Goal: Information Seeking & Learning: Learn about a topic

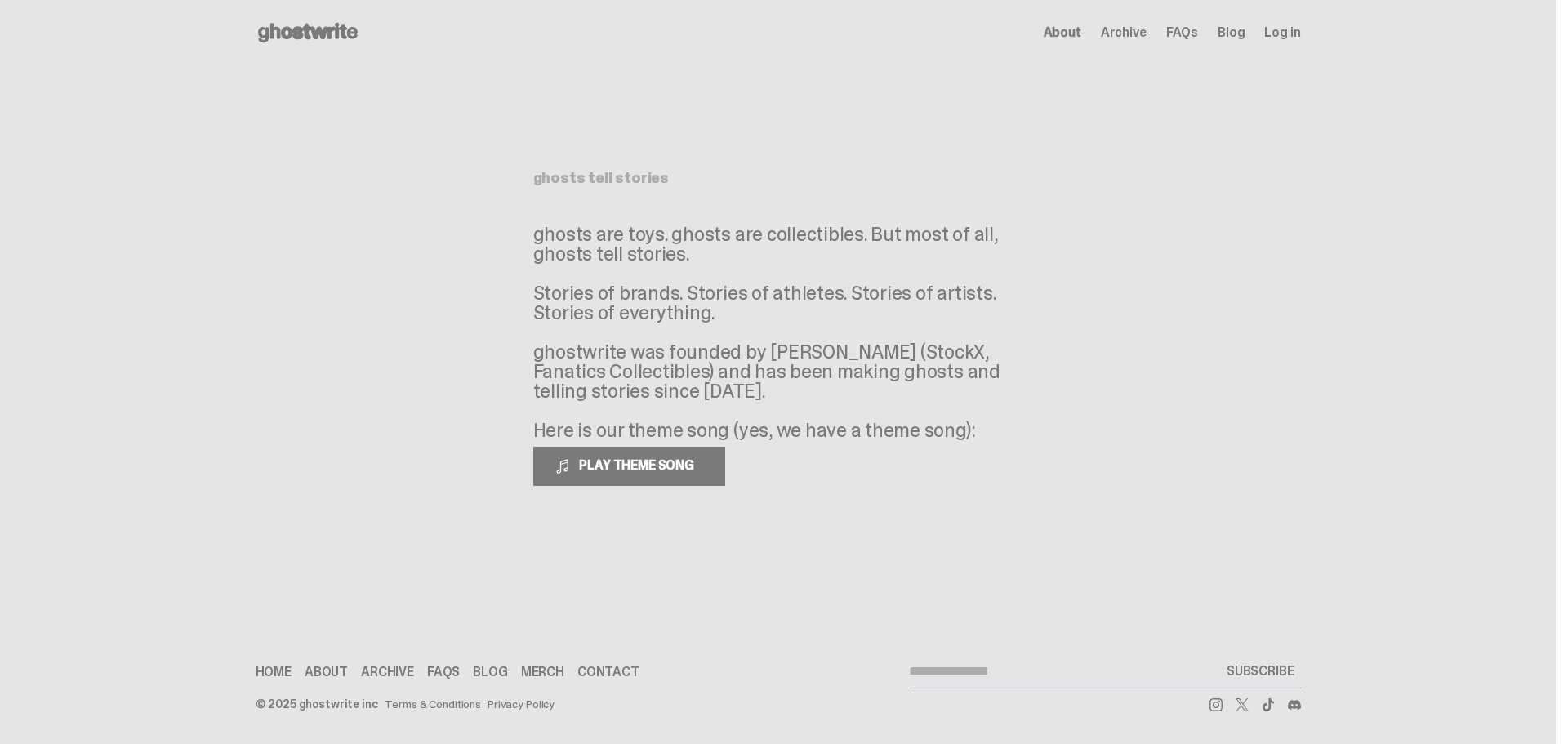
click at [302, 35] on use at bounding box center [308, 33] width 100 height 20
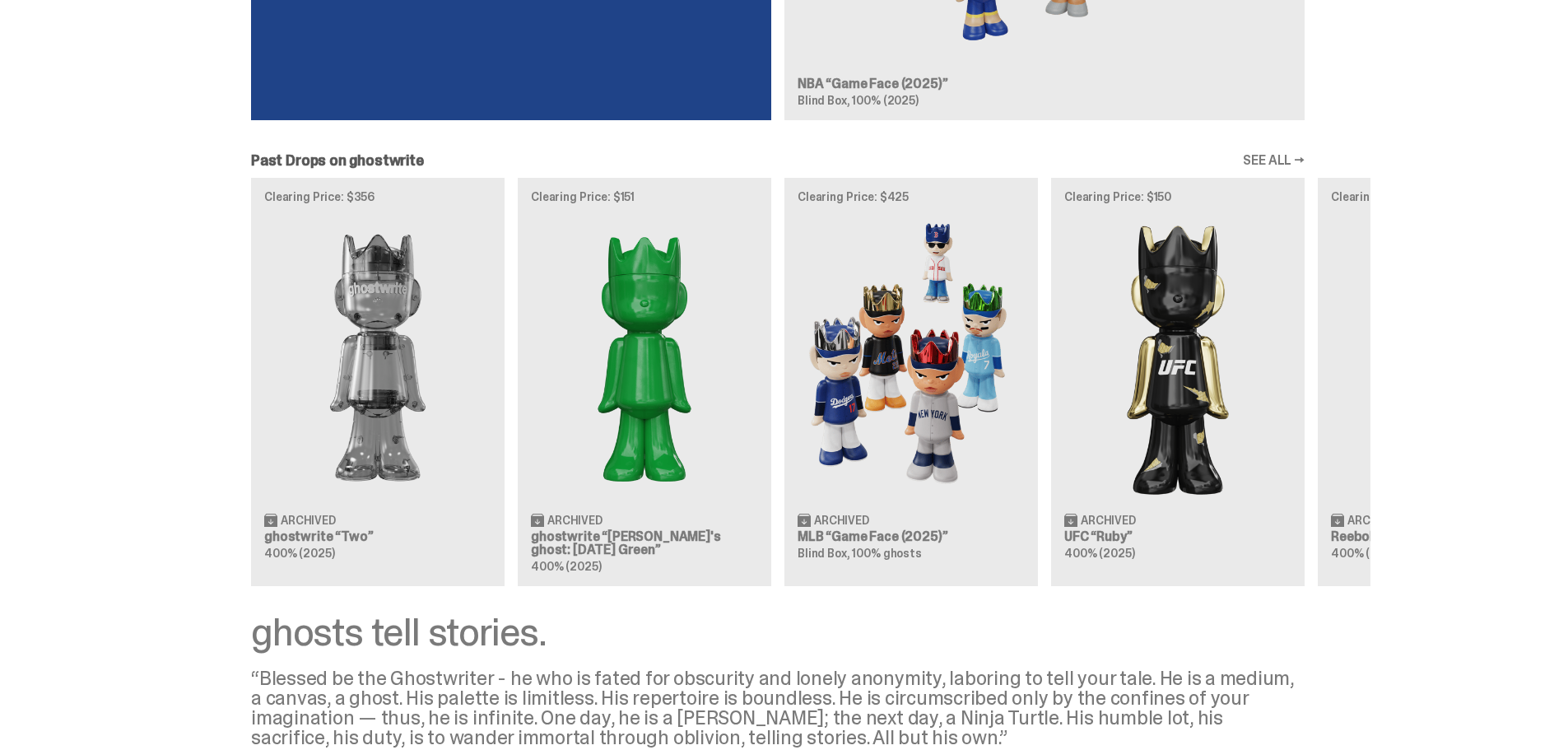
scroll to position [1482, 0]
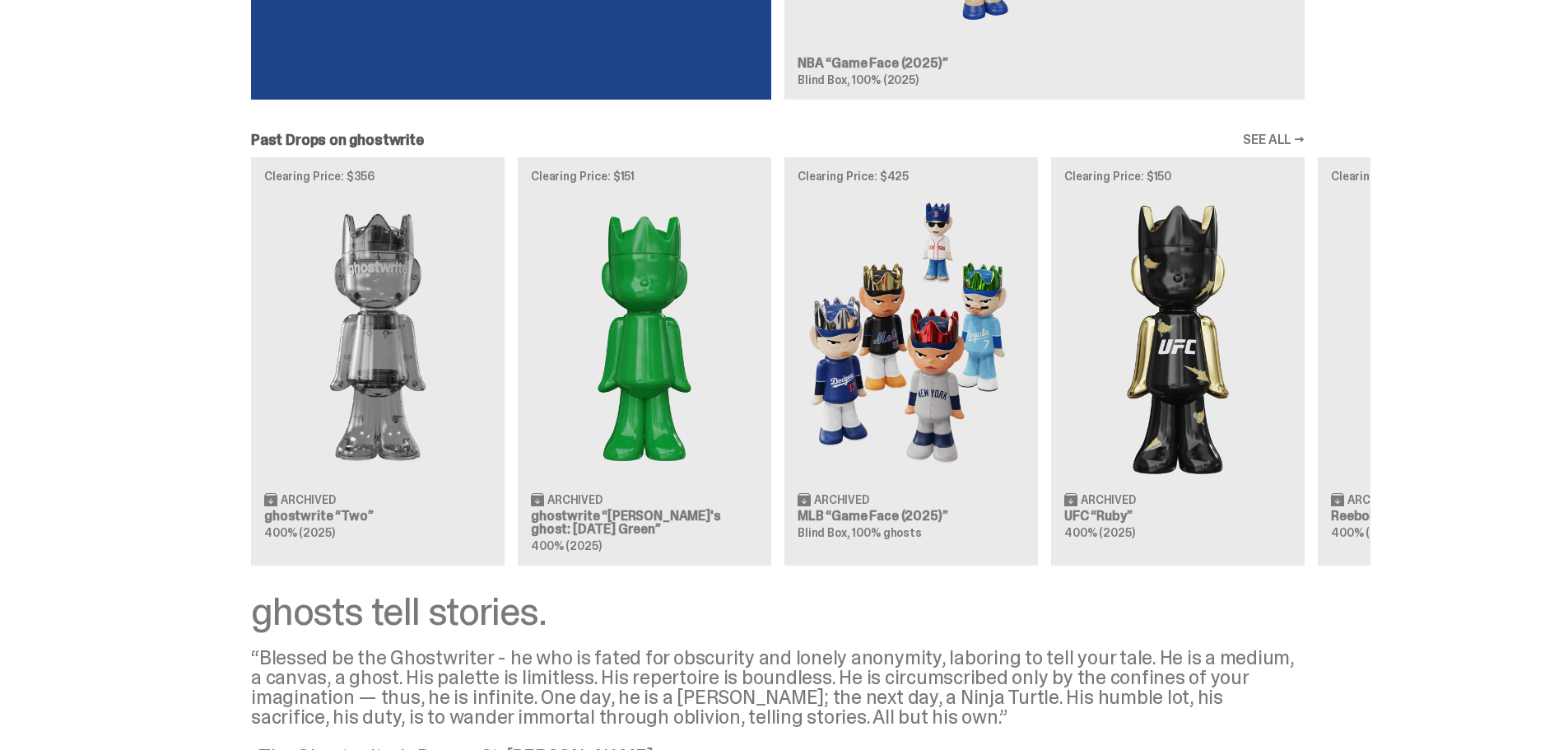
click at [1274, 140] on link "SEE ALL →" at bounding box center [1274, 140] width 62 height 13
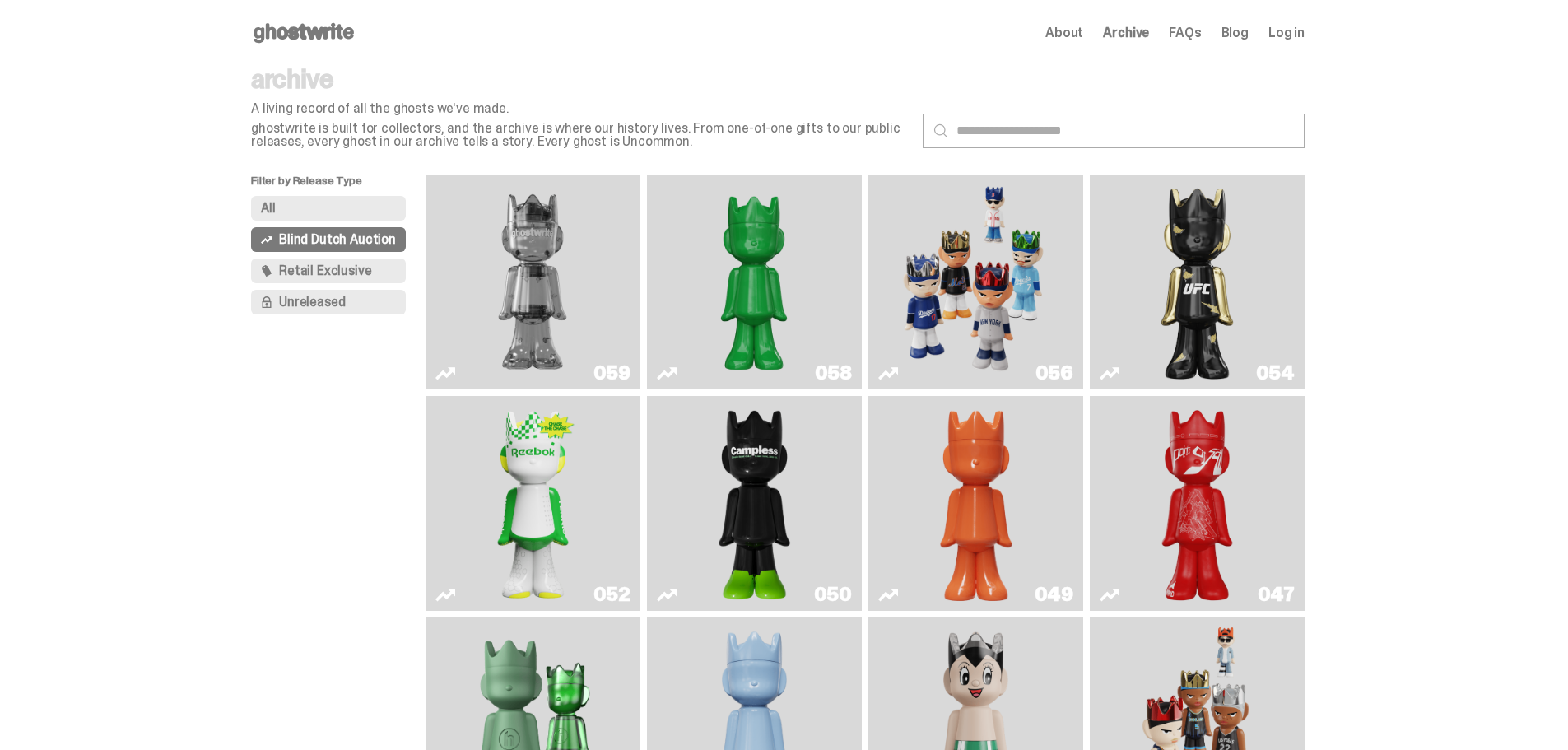
drag, startPoint x: 363, startPoint y: 26, endPoint x: 257, endPoint y: 30, distance: 106.1
click at [257, 30] on div "Open main menu Home About Archive FAQs Blog Log in About Archive FAQs Blog" at bounding box center [778, 33] width 1053 height 26
drag, startPoint x: 318, startPoint y: 127, endPoint x: 247, endPoint y: 131, distance: 71.1
click at [247, 131] on main "Something went wrong! Hang in there while we get back on track archive A living…" at bounding box center [778, 670] width 1556 height 1209
copy p "ghostwrite"
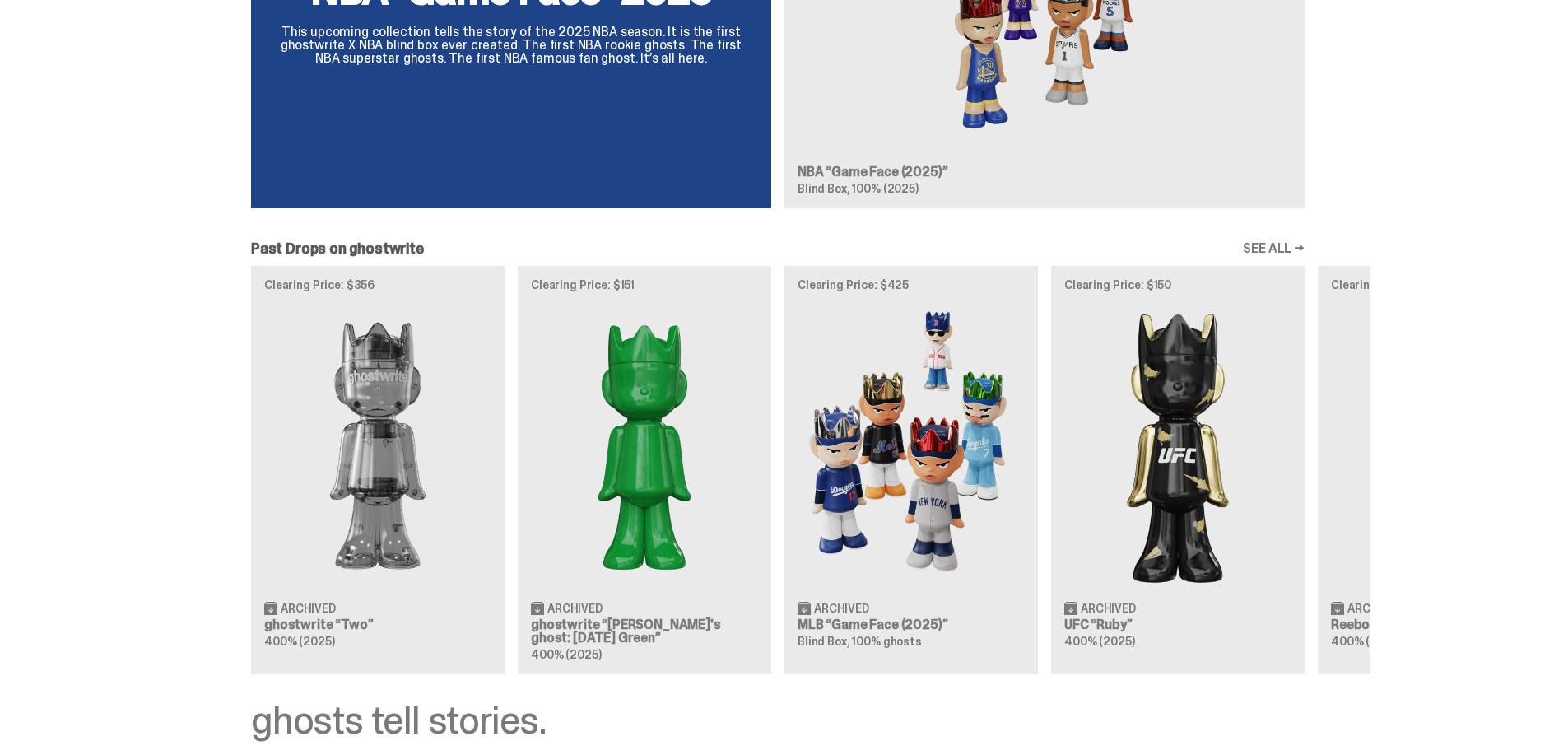
scroll to position [1482, 0]
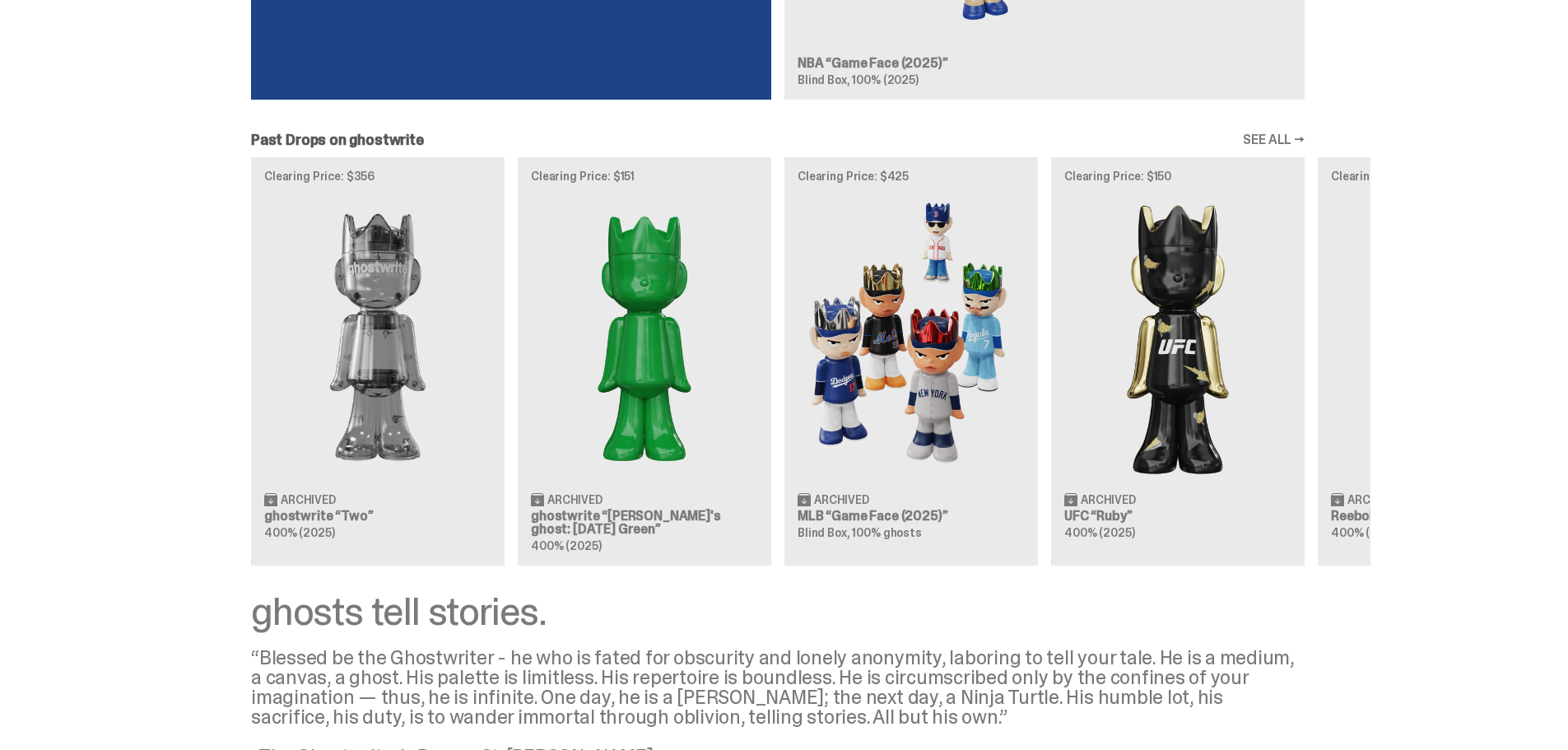
click at [453, 323] on div "Clearing Price: $356 Archived ghostwrite “Two” 400% (2025) Clearing Price: $151…" at bounding box center [778, 361] width 1186 height 408
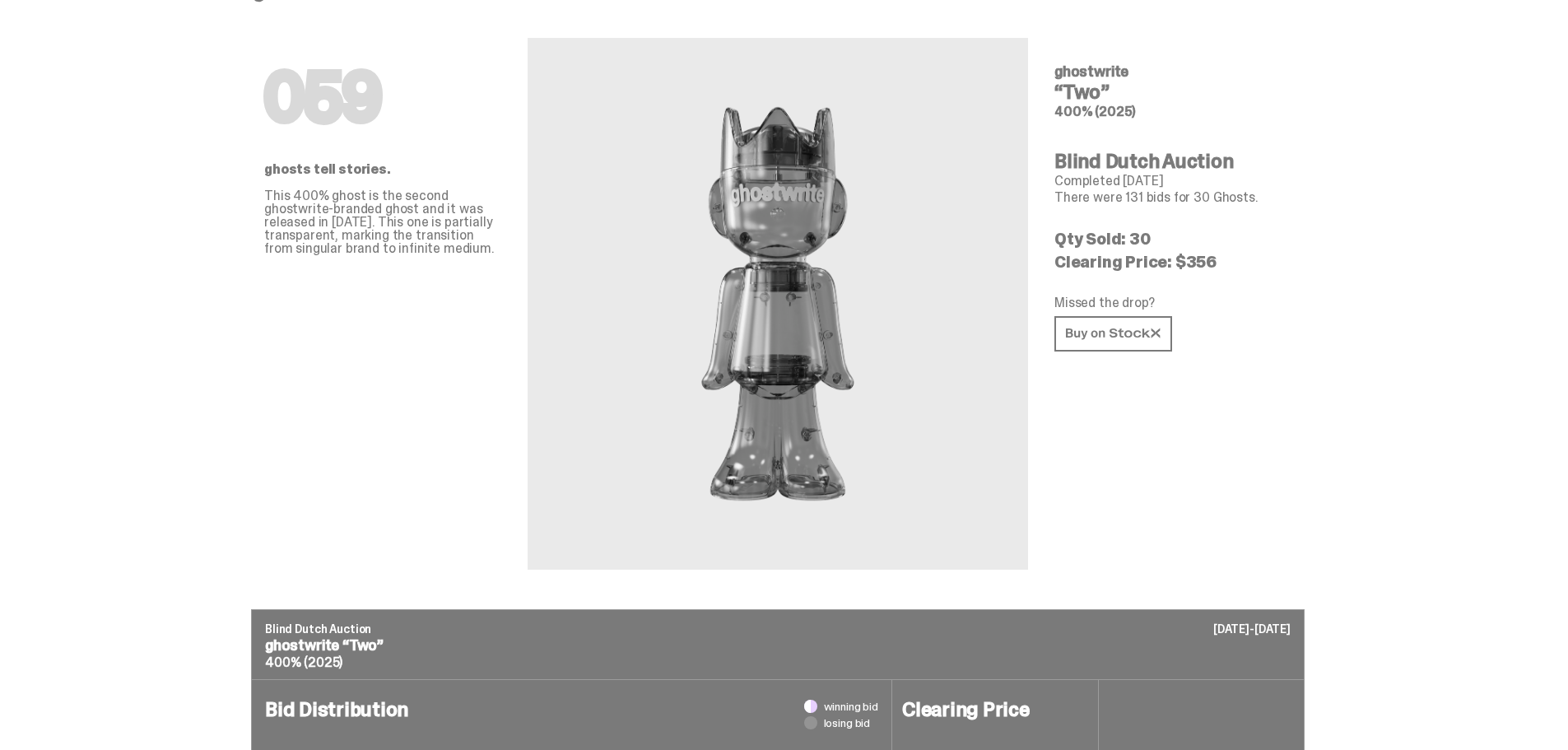
scroll to position [33, 0]
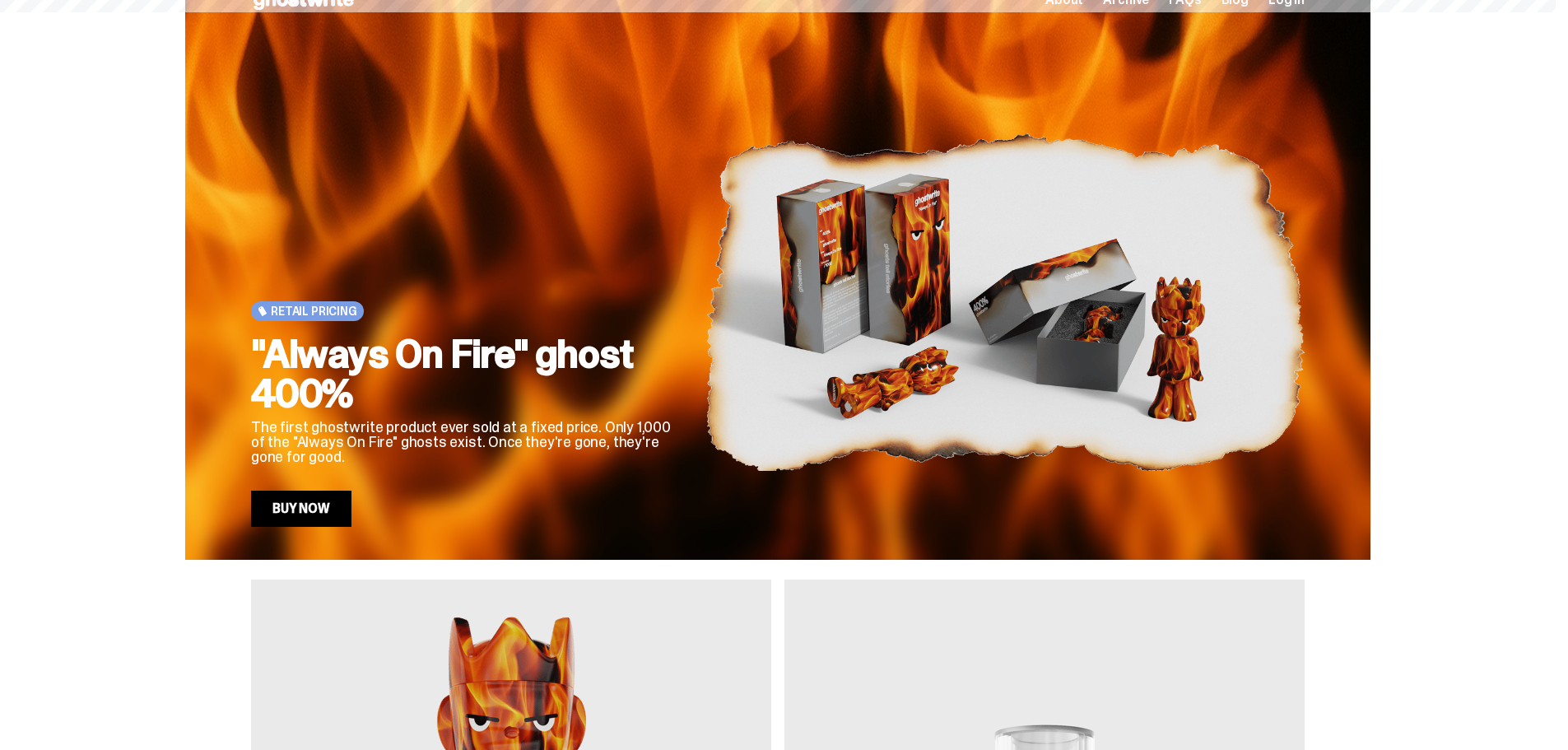
scroll to position [1482, 0]
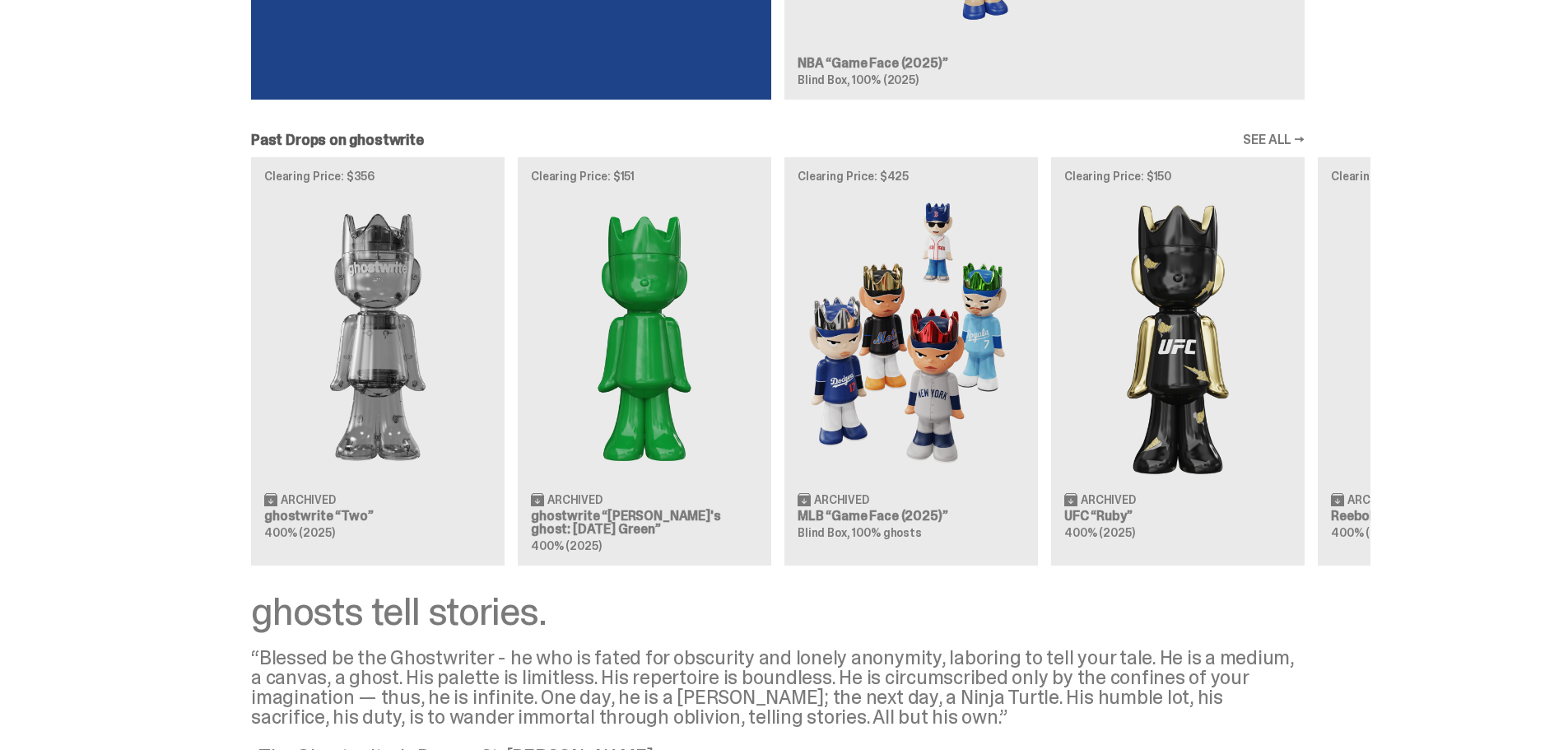
click at [1279, 139] on link "SEE ALL →" at bounding box center [1274, 140] width 62 height 13
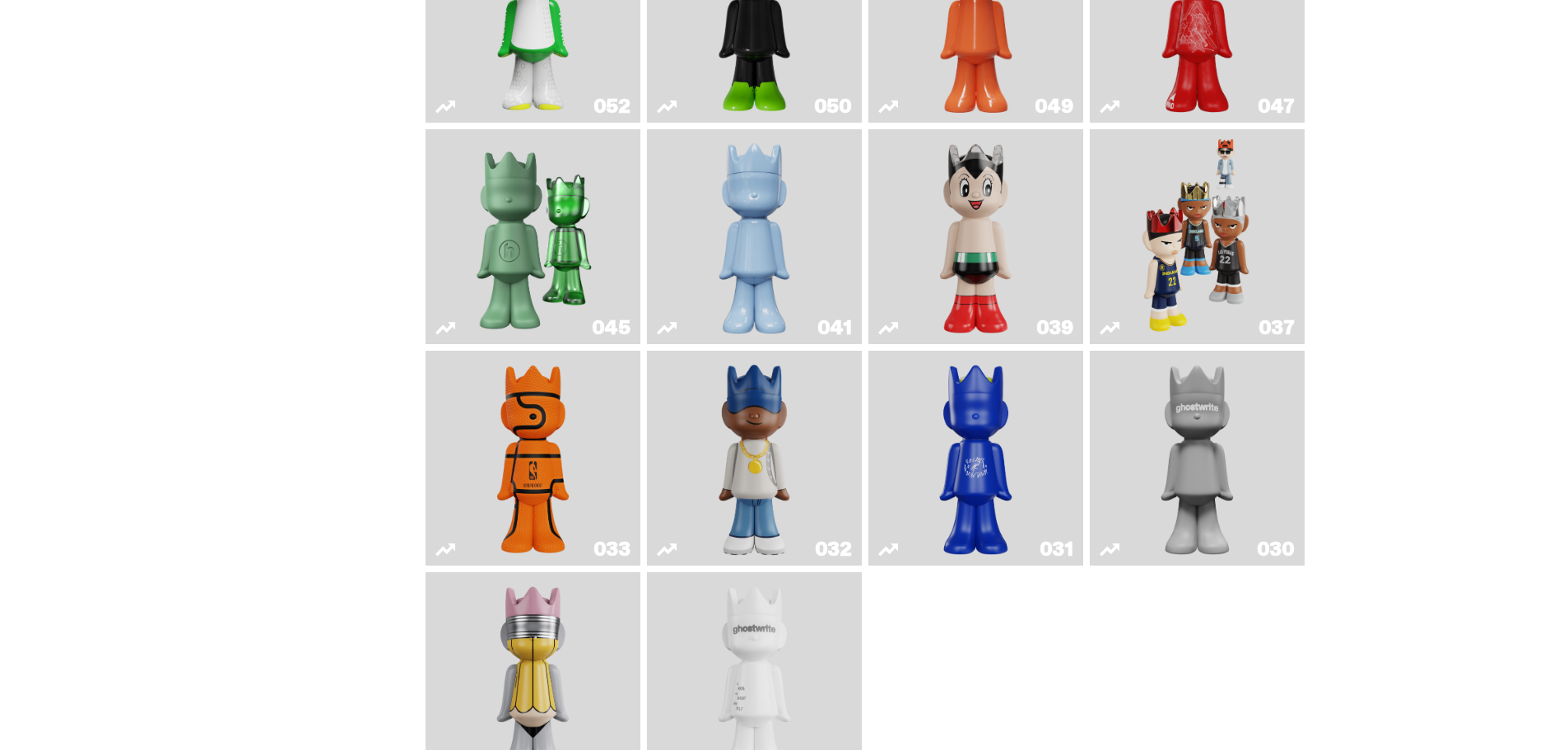
scroll to position [494, 0]
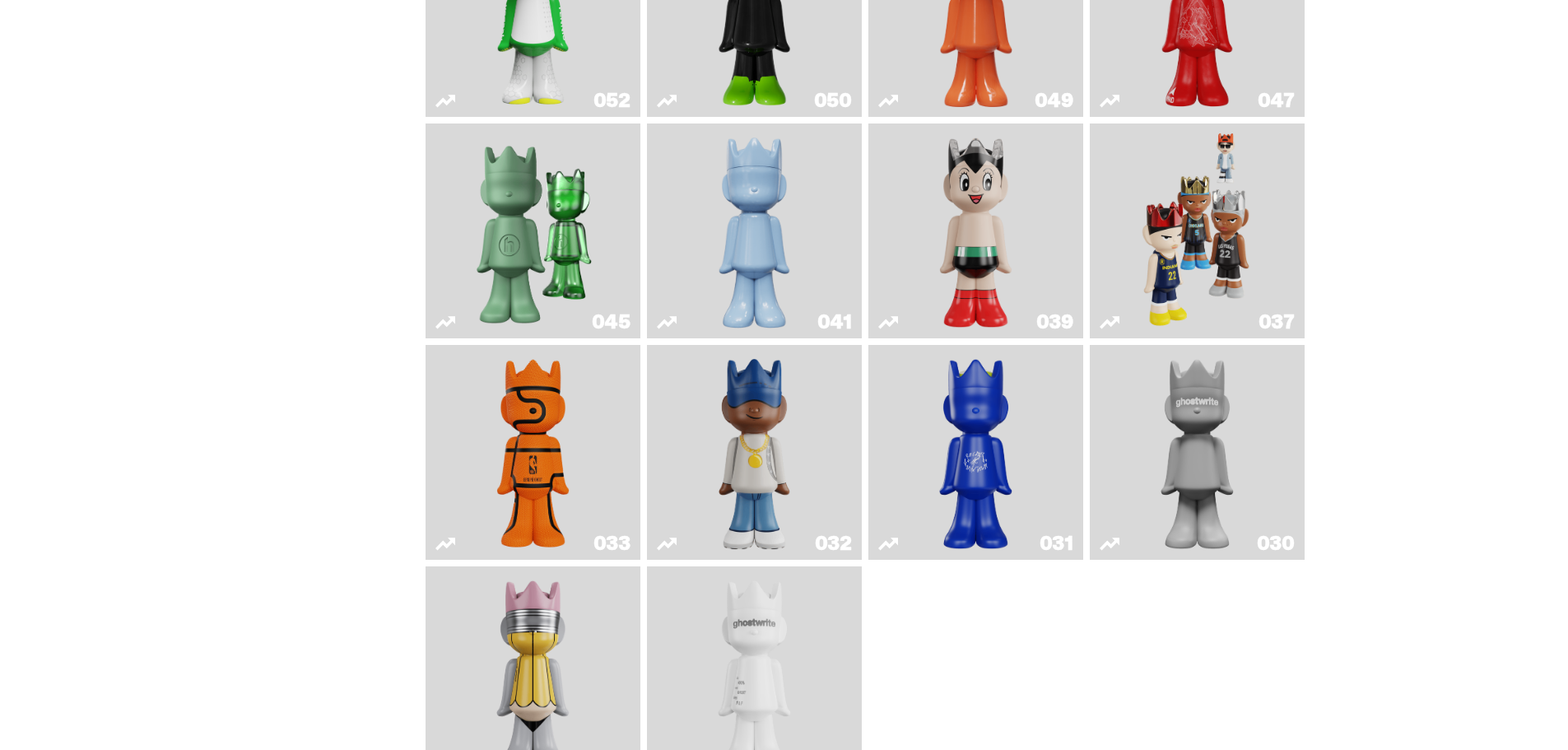
click at [1000, 238] on img "Astro Boy" at bounding box center [976, 230] width 87 height 201
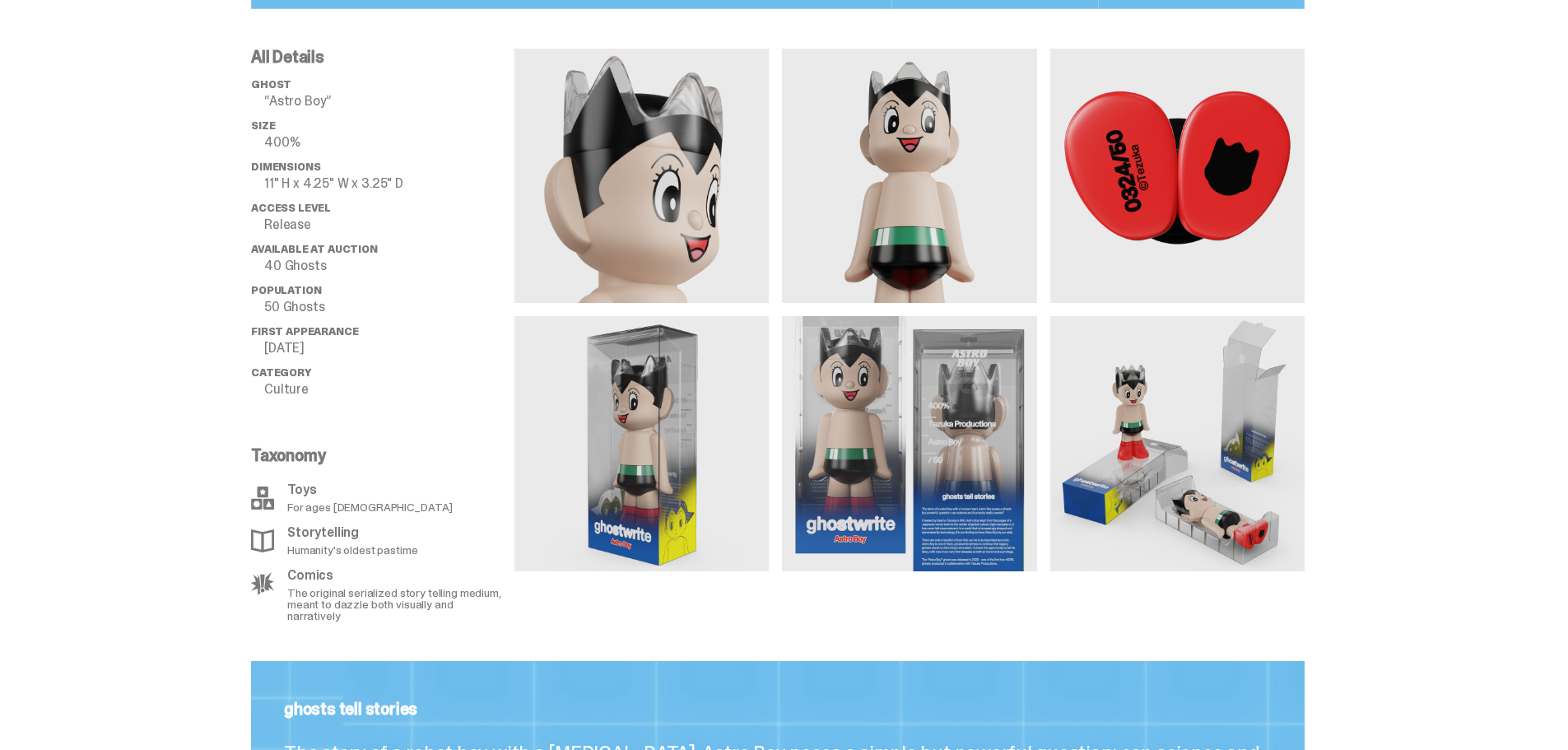
scroll to position [1235, 0]
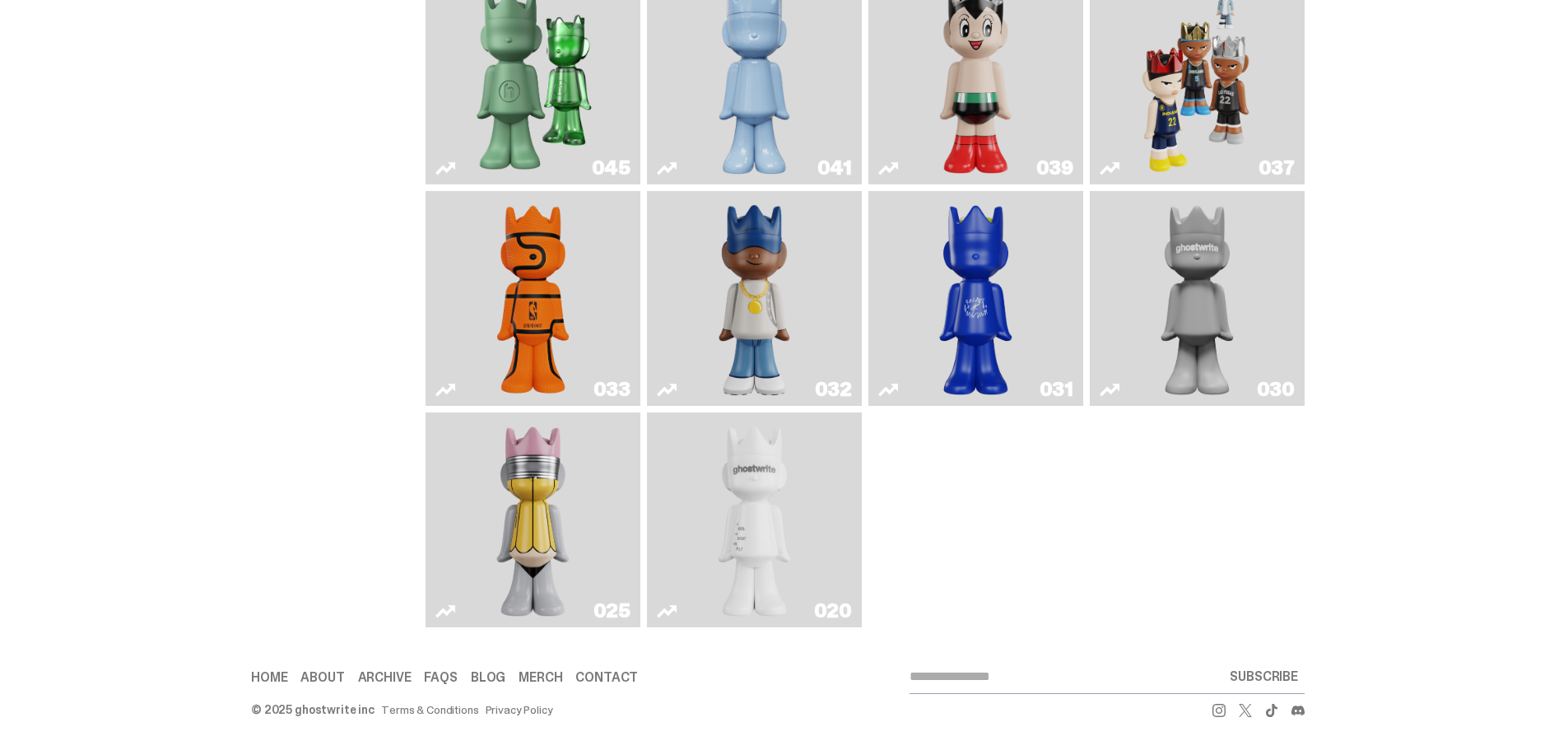
scroll to position [656, 0]
click at [756, 297] on img "Swingman" at bounding box center [755, 298] width 114 height 201
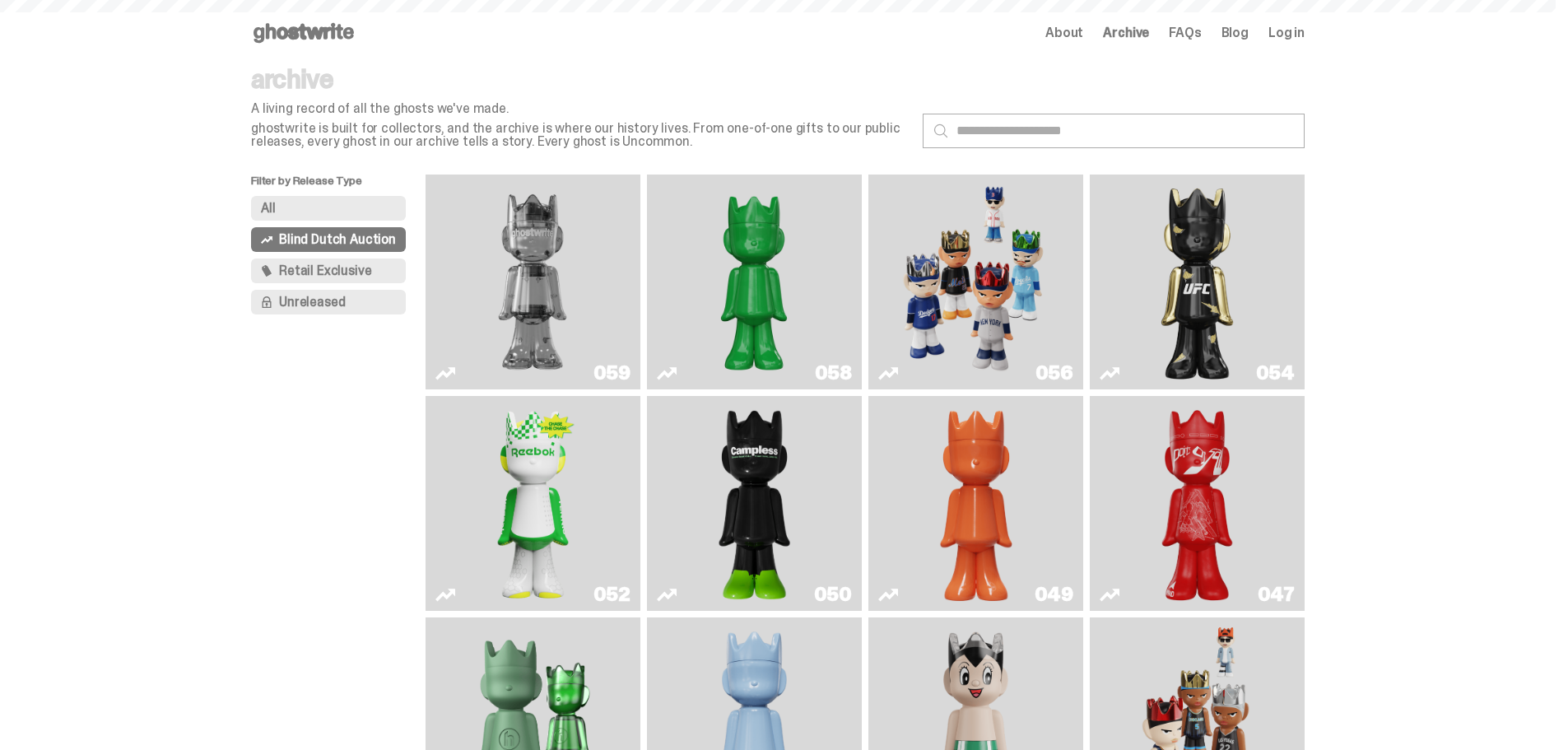
scroll to position [656, 0]
